Goal: Information Seeking & Learning: Learn about a topic

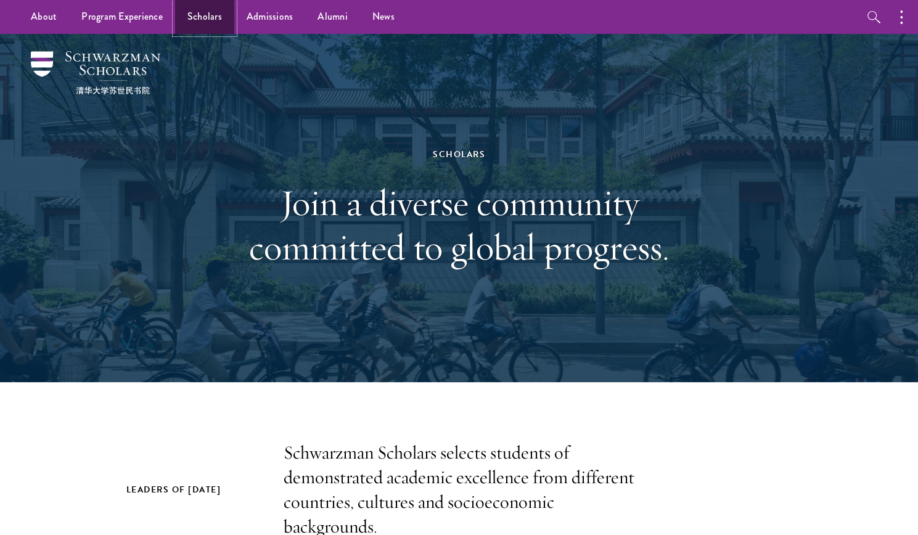
click at [200, 27] on link "Scholars" at bounding box center [204, 17] width 59 height 34
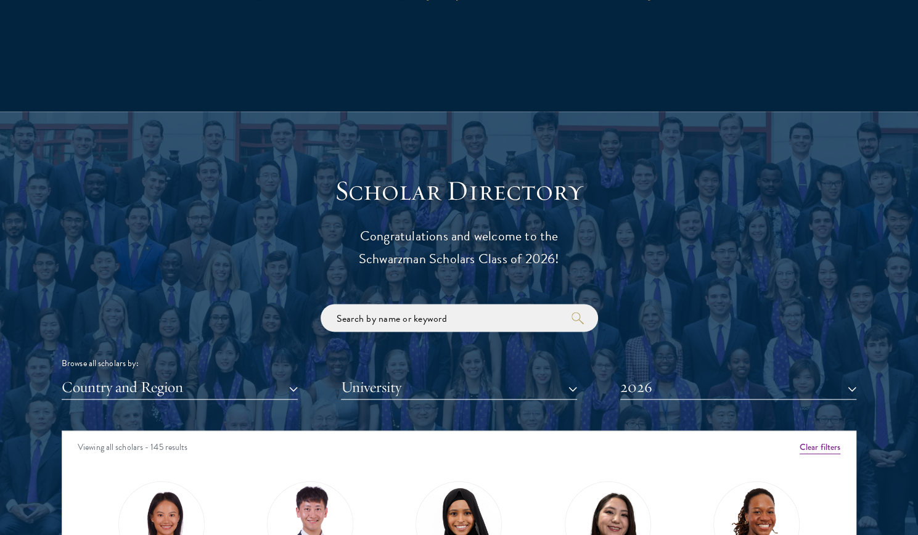
scroll to position [1228, 0]
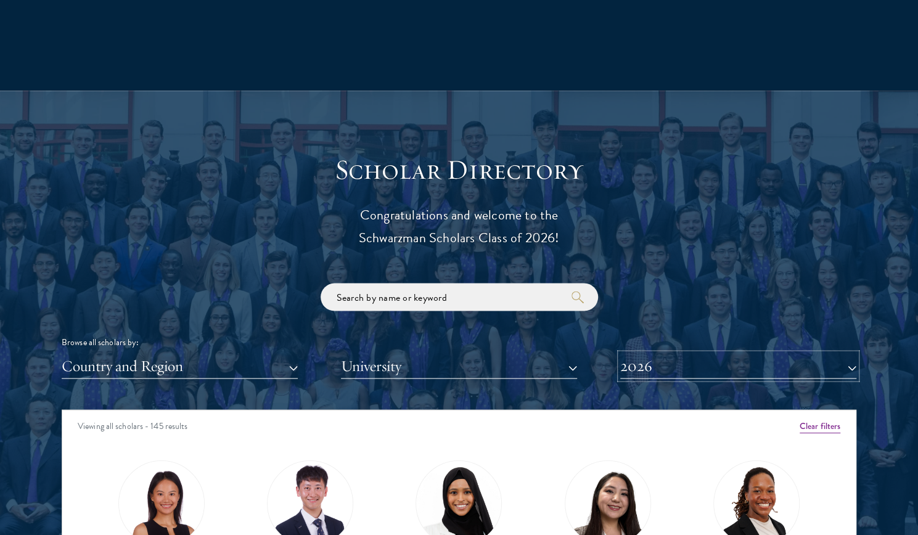
click at [656, 364] on button "2026" at bounding box center [738, 365] width 236 height 25
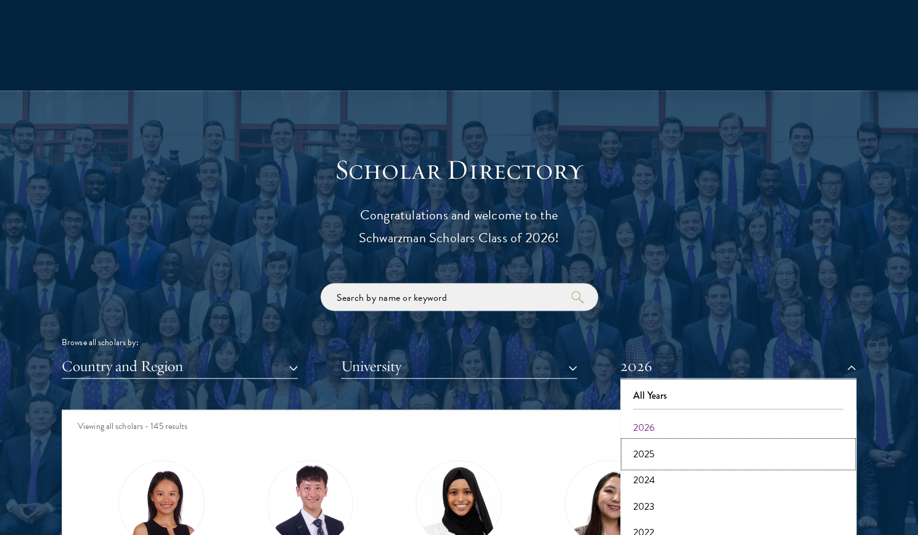
click at [668, 454] on button "2025" at bounding box center [738, 454] width 229 height 26
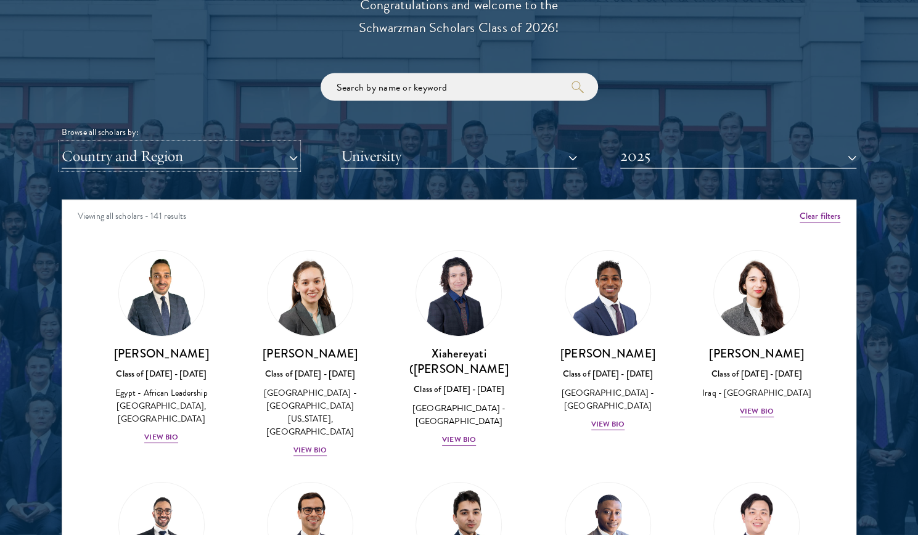
click at [261, 157] on button "Country and Region" at bounding box center [180, 156] width 236 height 25
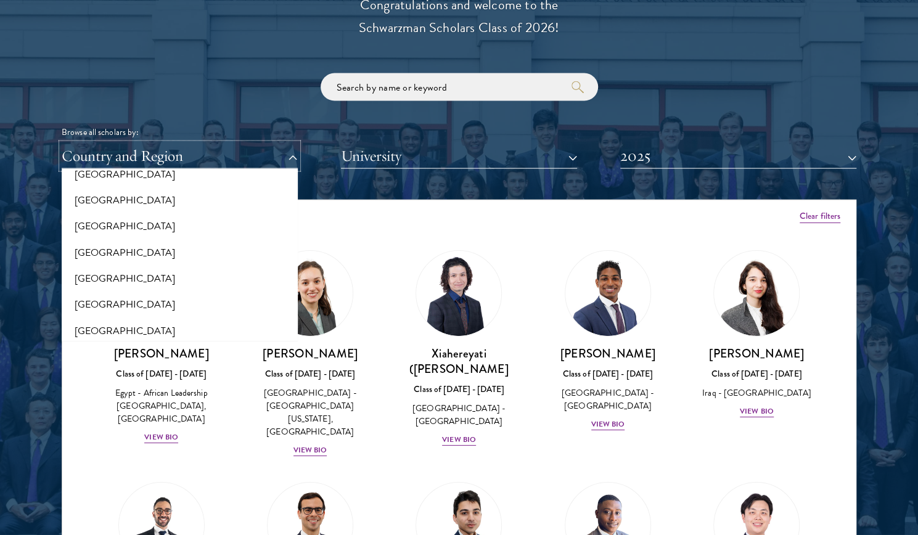
scroll to position [409, 0]
click at [103, 286] on button "[GEOGRAPHIC_DATA]" at bounding box center [179, 279] width 229 height 26
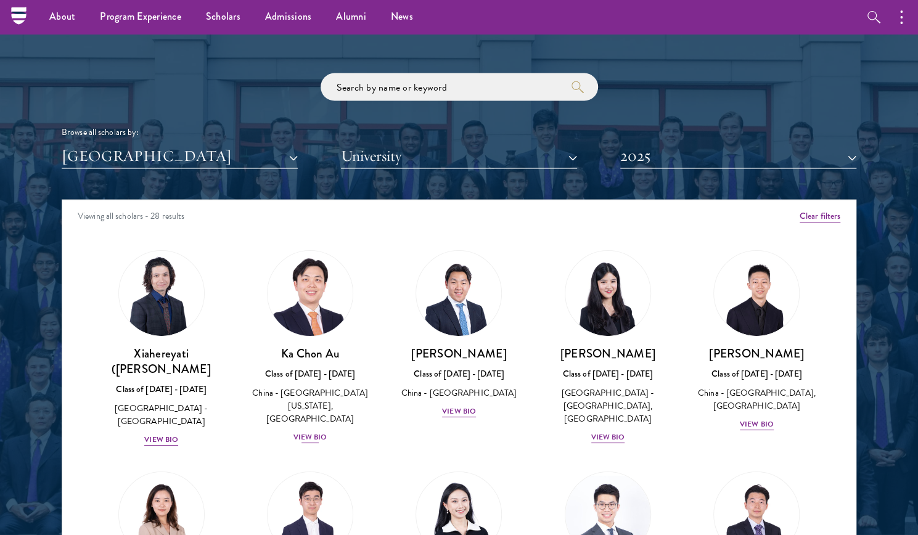
scroll to position [1394, 0]
